Goal: Transaction & Acquisition: Download file/media

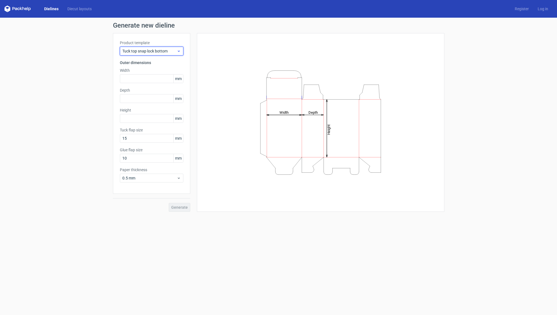
click at [165, 51] on span "Tuck top snap lock bottom" at bounding box center [149, 51] width 54 height 6
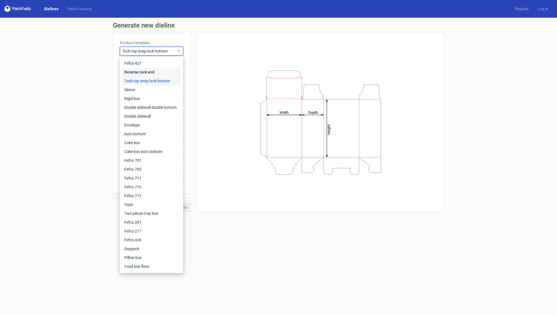
click at [165, 72] on div "Reverse tuck end" at bounding box center [151, 72] width 59 height 9
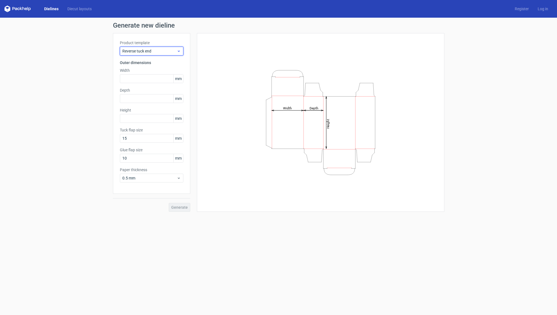
click at [171, 54] on div "Reverse tuck end" at bounding box center [151, 51] width 63 height 9
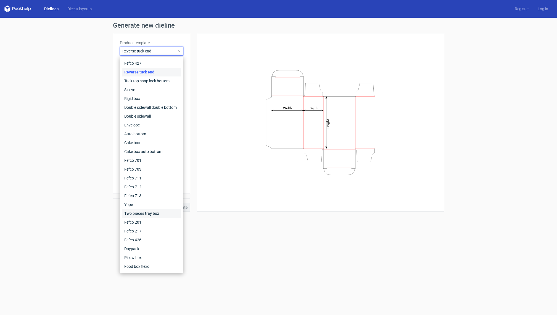
click at [147, 214] on div "Two pieces tray box" at bounding box center [151, 213] width 59 height 9
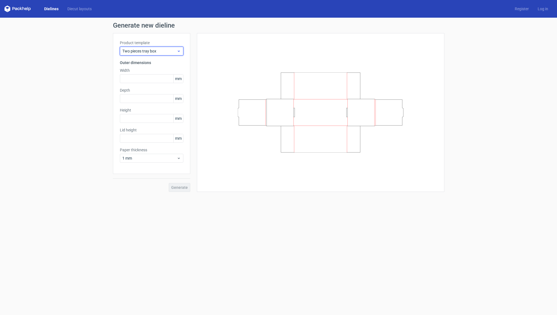
click at [176, 53] on span "Two pieces tray box" at bounding box center [149, 51] width 54 height 6
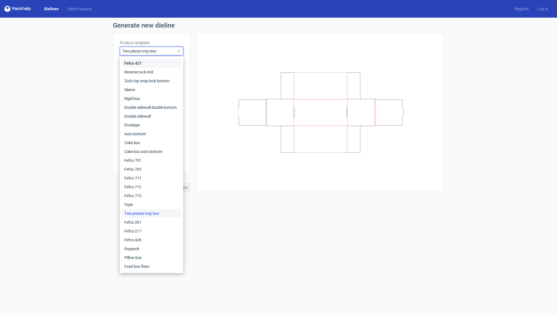
click at [171, 66] on div "Fefco 427" at bounding box center [151, 63] width 59 height 9
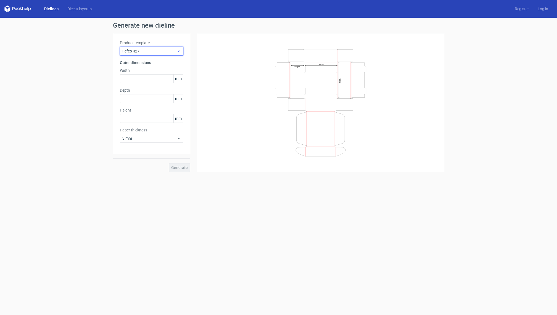
click at [173, 52] on span "Fefco 427" at bounding box center [149, 51] width 54 height 6
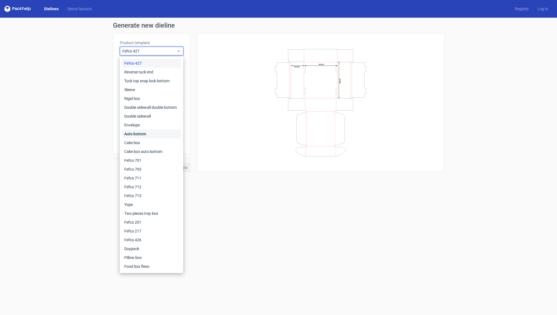
click at [169, 134] on div "Auto bottom" at bounding box center [151, 133] width 59 height 9
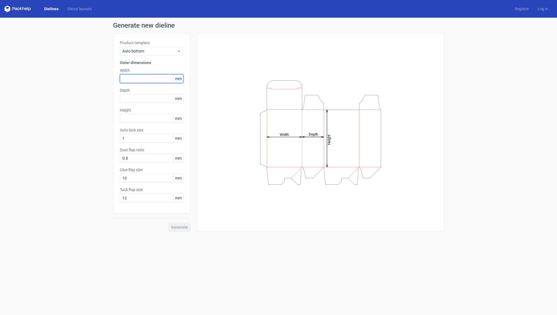
click at [134, 77] on input "text" at bounding box center [151, 78] width 63 height 9
type input "120"
type input "47"
type input "170"
click at [153, 179] on input "10" at bounding box center [151, 178] width 63 height 9
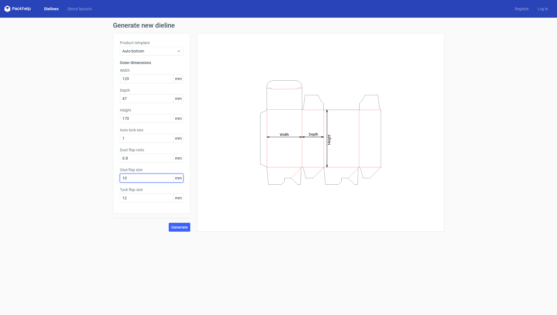
drag, startPoint x: 153, startPoint y: 179, endPoint x: 11, endPoint y: 177, distance: 142.1
click at [11, 177] on div "Generate new dieline Product template Auto bottom Outer dimensions Width 120 mm…" at bounding box center [278, 127] width 557 height 218
type input "20"
click at [179, 226] on span "Generate" at bounding box center [179, 227] width 17 height 4
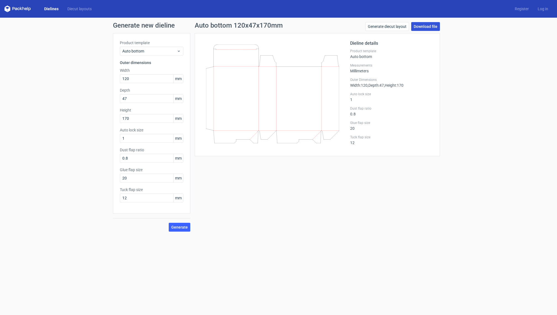
click at [423, 25] on link "Download file" at bounding box center [425, 26] width 29 height 9
drag, startPoint x: 135, startPoint y: 100, endPoint x: 102, endPoint y: 100, distance: 33.9
click at [102, 100] on div "Generate new dieline Product template Auto bottom Outer dimensions Width 120 mm…" at bounding box center [278, 127] width 557 height 218
click at [227, 71] on icon at bounding box center [272, 93] width 133 height 99
drag, startPoint x: 127, startPoint y: 95, endPoint x: 97, endPoint y: 95, distance: 30.4
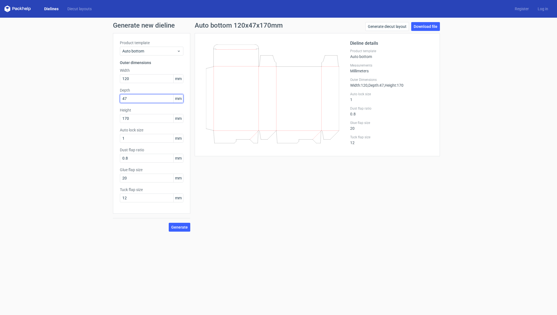
click at [97, 95] on div "Generate new dieline Product template Auto bottom Outer dimensions Width 120 mm…" at bounding box center [278, 127] width 557 height 218
drag, startPoint x: 152, startPoint y: 99, endPoint x: 108, endPoint y: 99, distance: 43.6
click at [108, 99] on div "Generate new dieline Product template Auto bottom Outer dimensions Width 120 mm…" at bounding box center [278, 127] width 557 height 218
type input "52"
click at [185, 226] on span "Generate" at bounding box center [179, 227] width 17 height 4
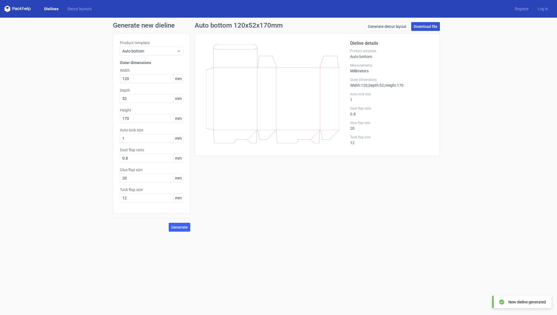
click at [429, 27] on link "Download file" at bounding box center [425, 26] width 29 height 9
drag, startPoint x: 21, startPoint y: 68, endPoint x: 26, endPoint y: 2, distance: 66.4
click at [21, 67] on div "Generate new dieline Product template Auto bottom Outer dimensions Width 120 mm…" at bounding box center [278, 127] width 557 height 218
